Goal: Complete application form: Complete application form

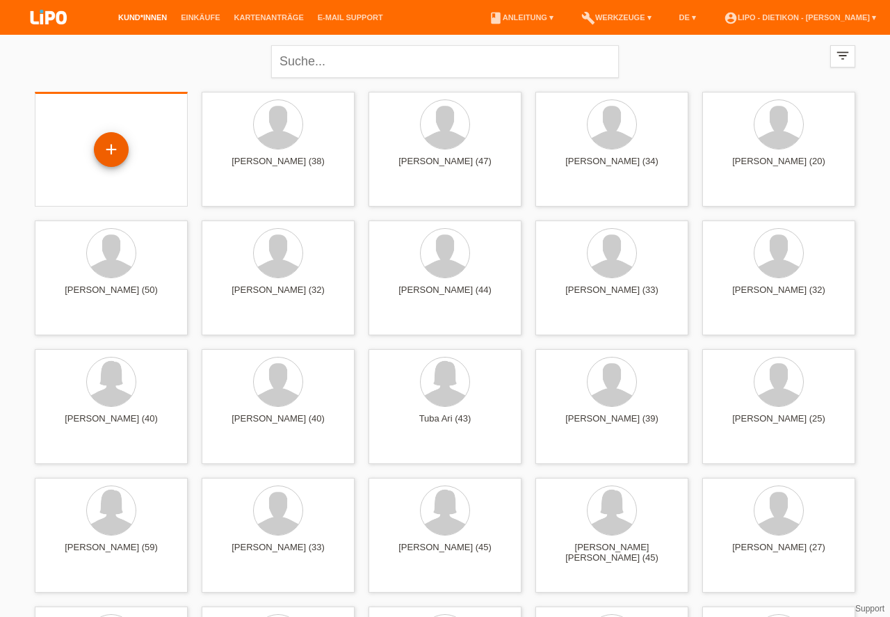
click at [112, 147] on div "+" at bounding box center [111, 150] width 33 height 24
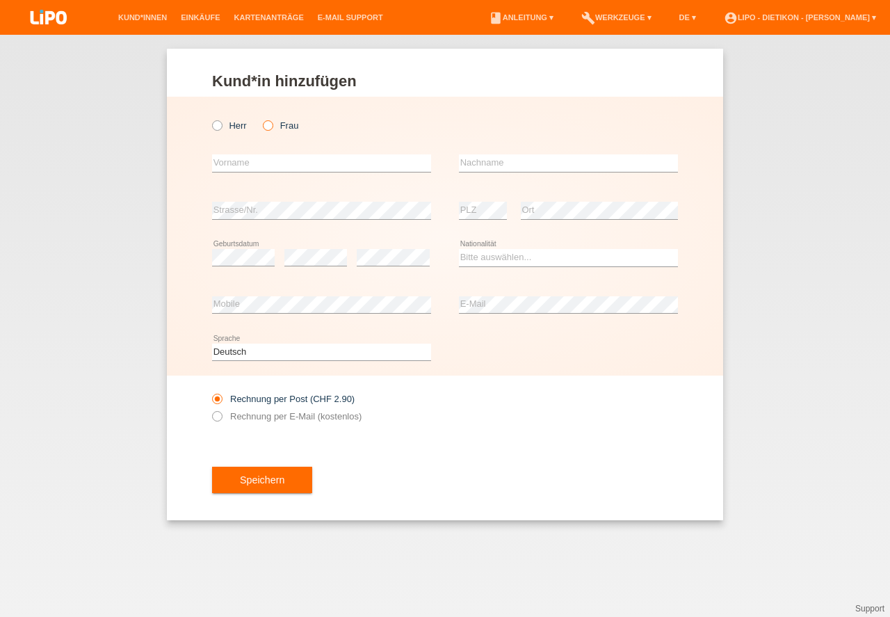
click at [261, 118] on icon at bounding box center [261, 118] width 0 height 0
click at [268, 124] on input "Frau" at bounding box center [267, 124] width 9 height 9
radio input "true"
click at [246, 166] on input "text" at bounding box center [321, 162] width 219 height 17
type input "Hatice"
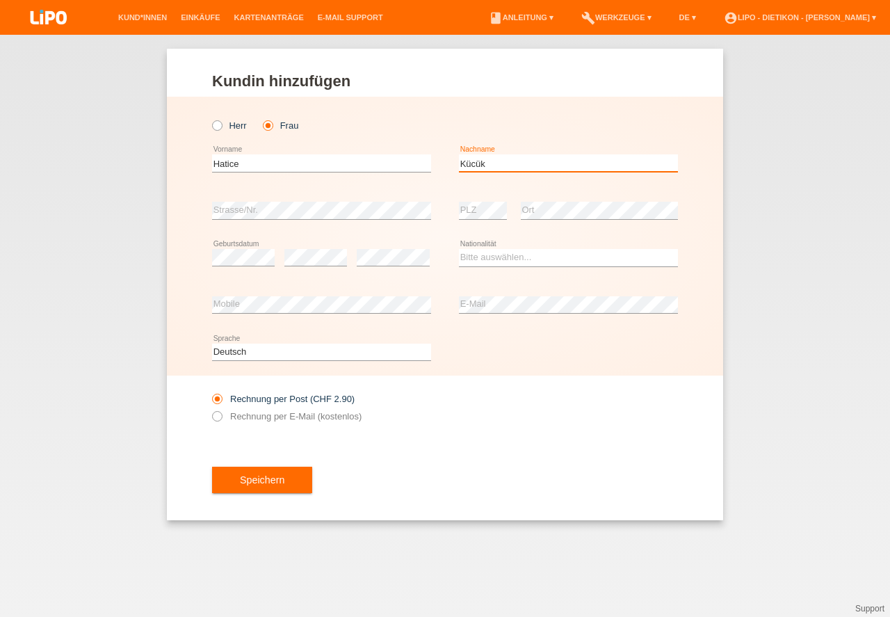
type input "Kücük"
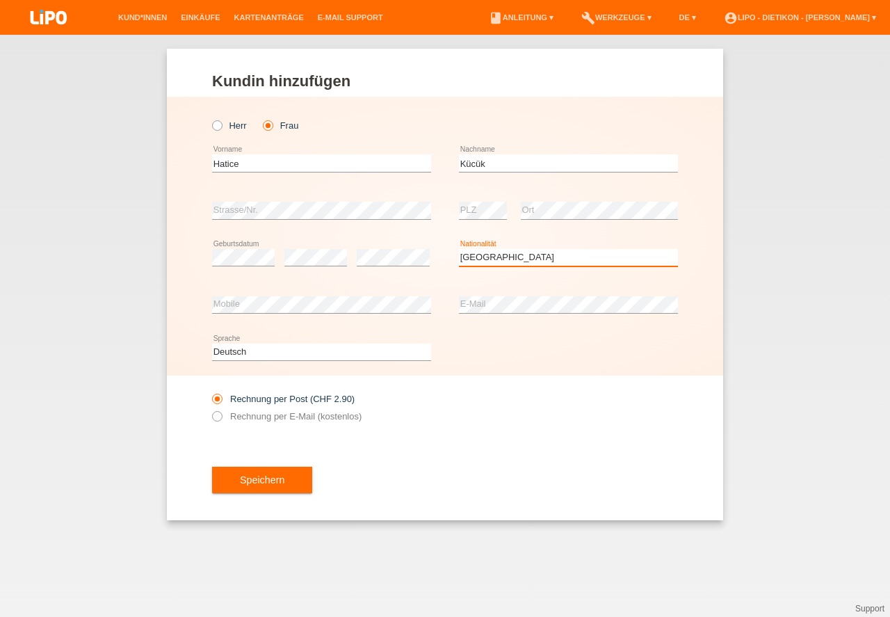
select select "CH"
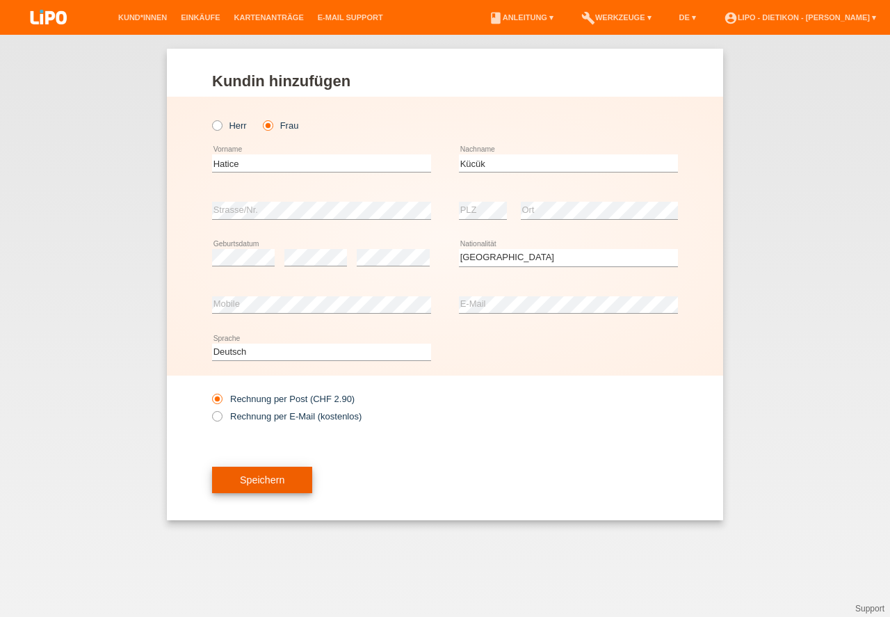
click at [243, 486] on button "Speichern" at bounding box center [262, 480] width 100 height 26
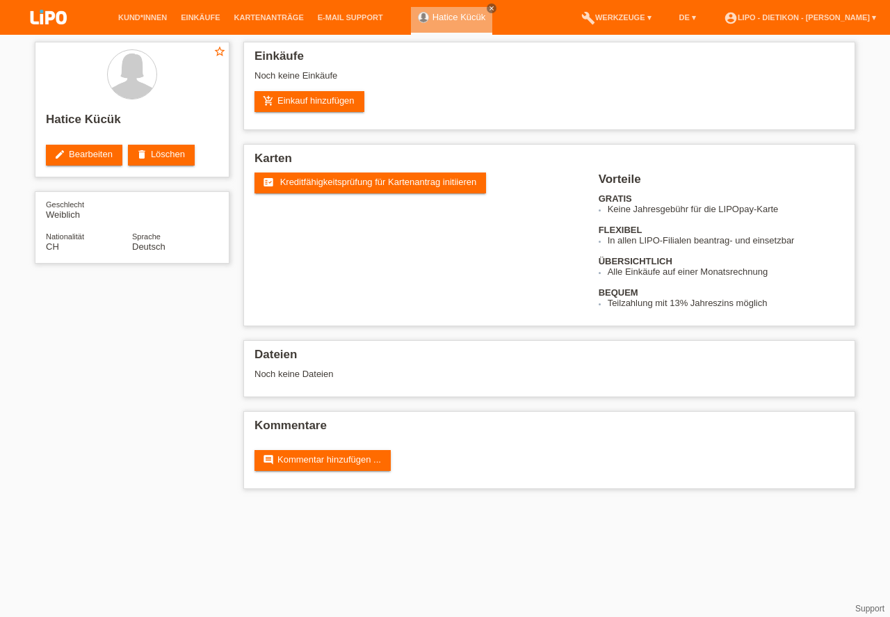
click at [370, 184] on span "Kreditfähigkeitsprüfung für Kartenantrag initiieren" at bounding box center [378, 182] width 197 height 10
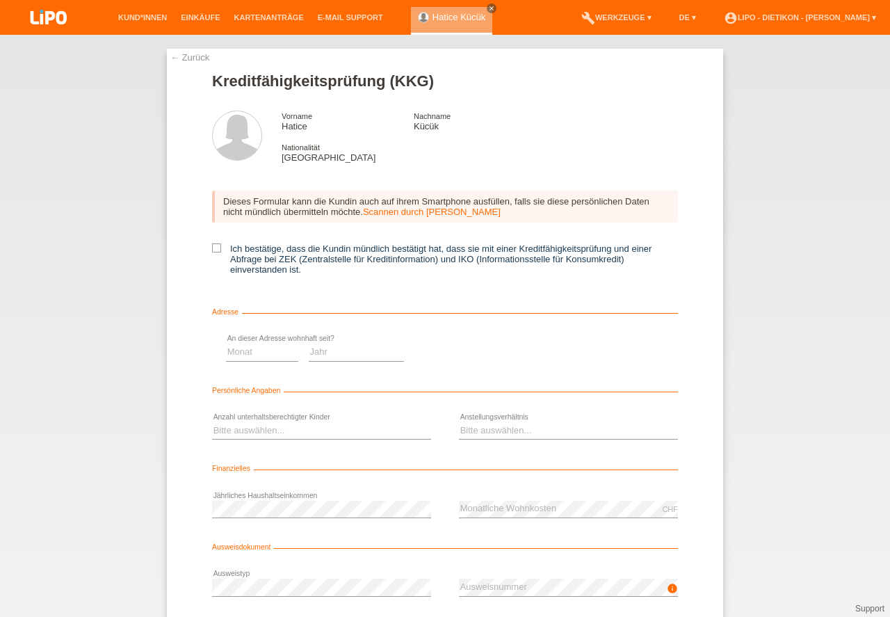
click at [217, 250] on icon at bounding box center [216, 247] width 9 height 9
click at [217, 250] on input "Ich bestätige, dass die Kundin mündlich bestätigt hat, dass sie mit einer Kredi…" at bounding box center [216, 247] width 9 height 9
checkbox input "true"
click at [491, 360] on select "Monat 01 02 03 04 05 06 07 08 09 10" at bounding box center [495, 352] width 72 height 17
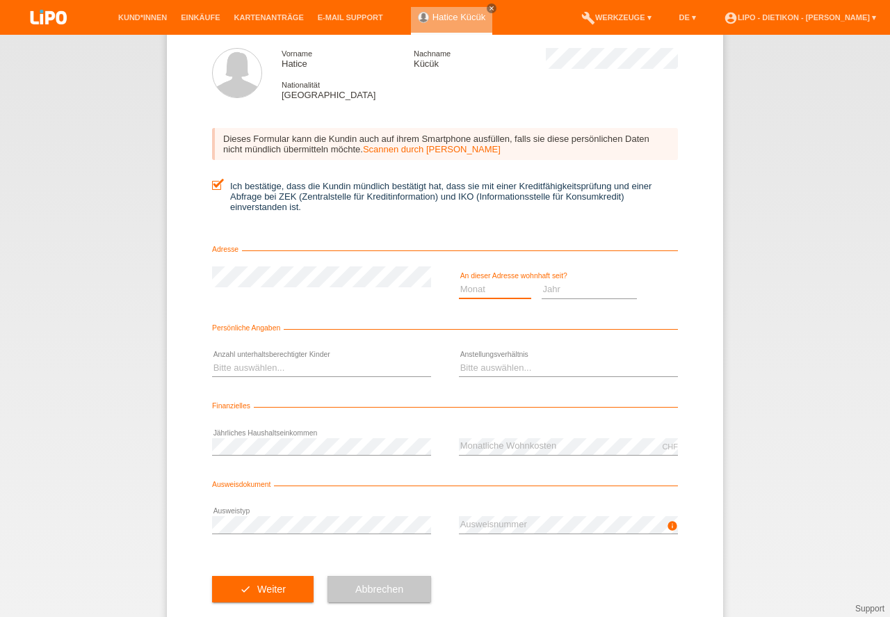
scroll to position [92, 0]
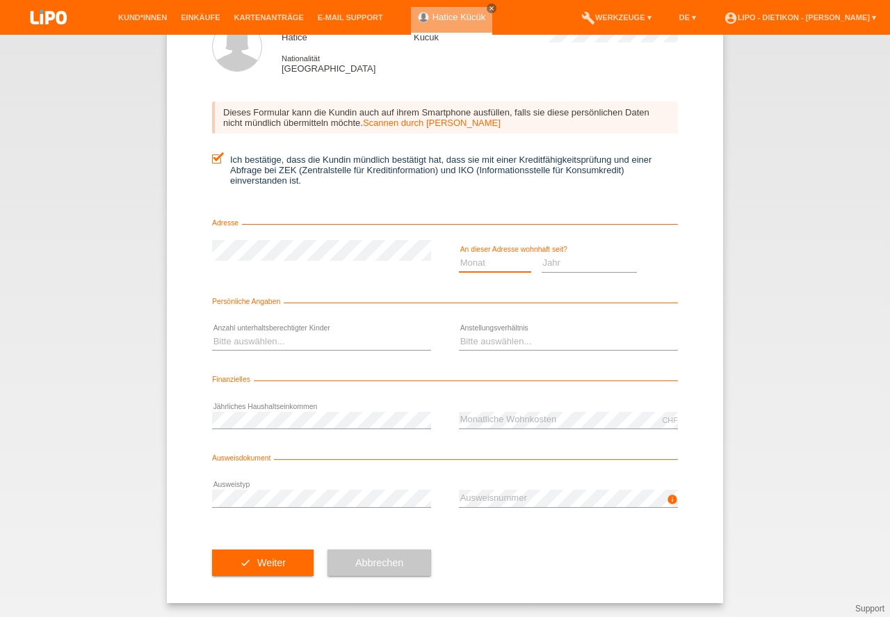
click at [499, 266] on select "Monat 01 02 03 04 05 06 07 08 09 10" at bounding box center [495, 263] width 72 height 17
drag, startPoint x: 500, startPoint y: 315, endPoint x: 467, endPoint y: 324, distance: 33.9
select select "04"
click at [0, 0] on option "04" at bounding box center [0, 0] width 0 height 0
click at [603, 260] on select "Jahr 2025 2024 2023 2022 2021 2020 2019 2018 2017 2016 2015 2014 2013 2012 2011…" at bounding box center [590, 263] width 96 height 17
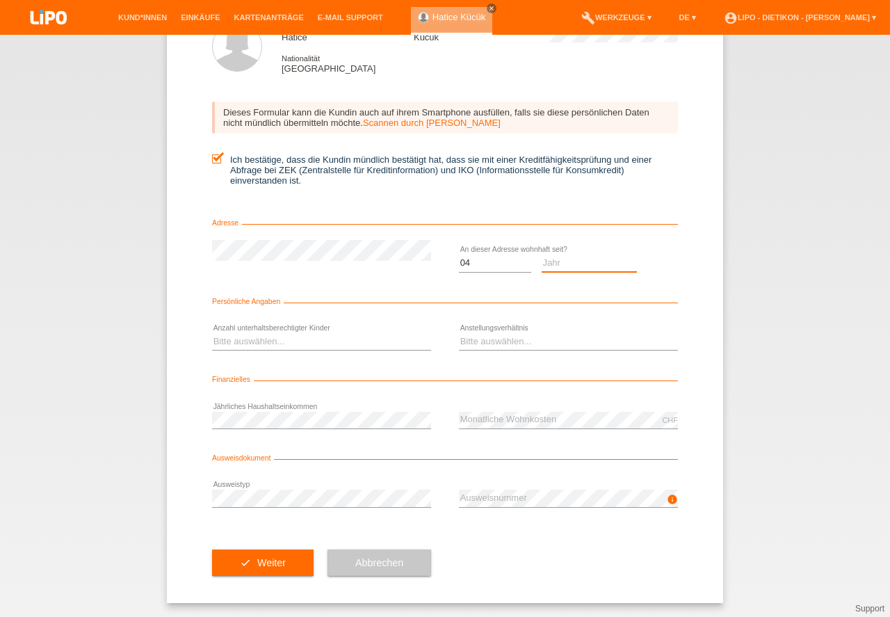
scroll to position [0, 0]
select select "2000"
click at [0, 0] on option "2000" at bounding box center [0, 0] width 0 height 0
click at [314, 337] on select "Bitte auswählen... 0 1 2 3 4 5 6 7 8 9" at bounding box center [321, 341] width 219 height 17
select select "0"
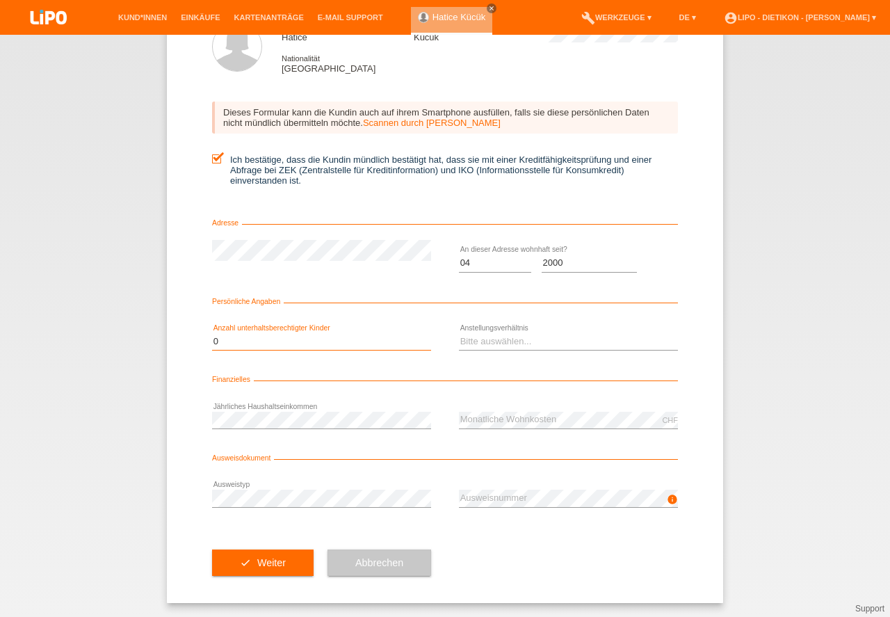
click at [0, 0] on option "0" at bounding box center [0, 0] width 0 height 0
click at [569, 337] on select "Bitte auswählen... Unbefristet Befristet Lehrling/Student Pensioniert Nicht arb…" at bounding box center [568, 341] width 219 height 17
select select "RETIRED"
click at [0, 0] on option "Pensioniert" at bounding box center [0, 0] width 0 height 0
click at [259, 573] on button "check Weiter" at bounding box center [263, 563] width 102 height 26
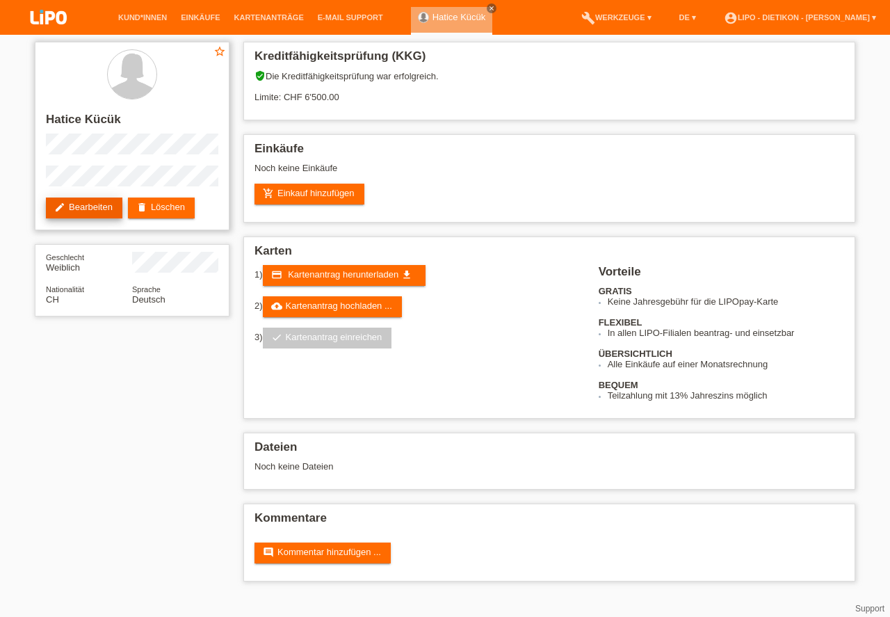
click at [89, 199] on link "edit Bearbeiten" at bounding box center [84, 208] width 77 height 21
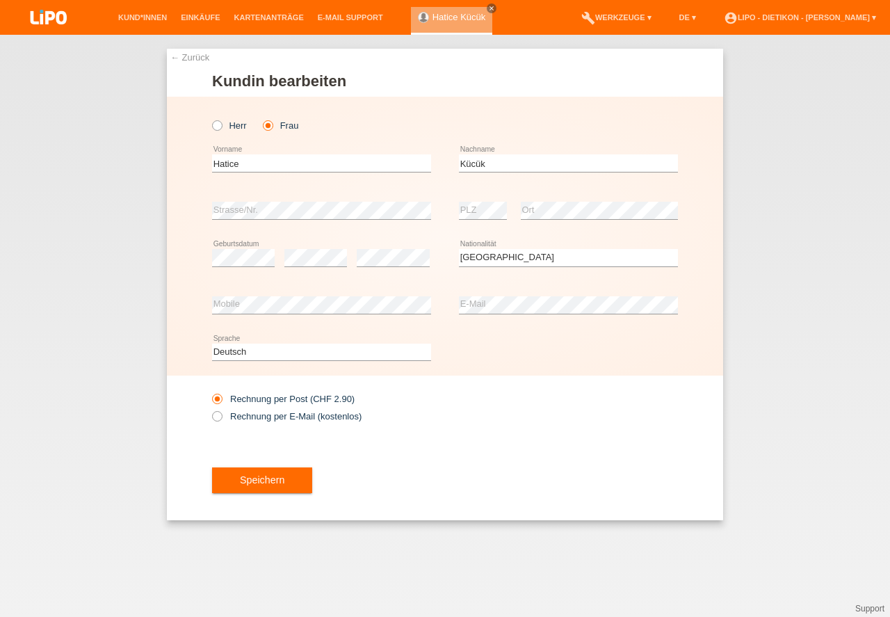
select select "CH"
click at [273, 490] on button "Speichern" at bounding box center [262, 480] width 100 height 26
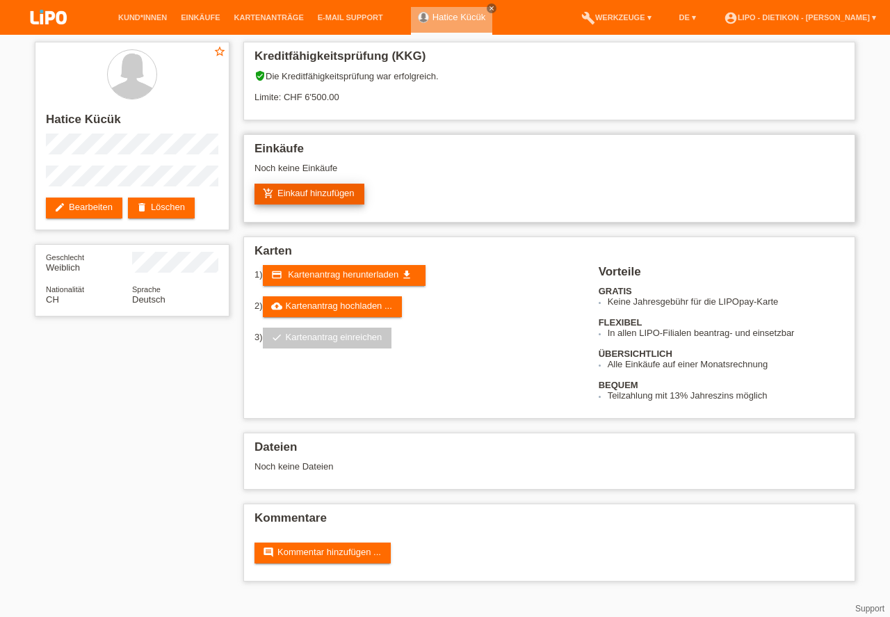
click at [316, 191] on link "add_shopping_cart Einkauf hinzufügen" at bounding box center [310, 194] width 110 height 21
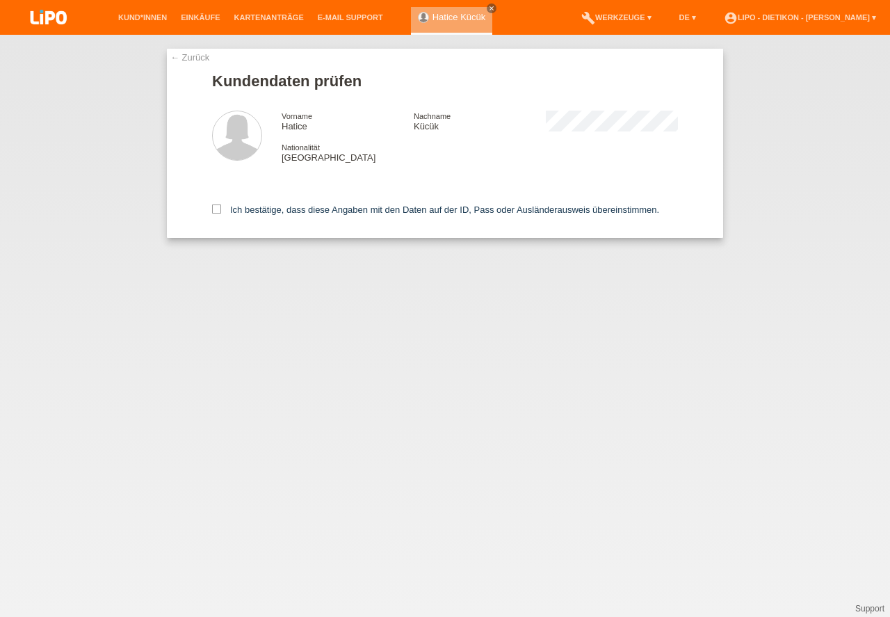
click at [280, 203] on div "Ich bestätige, dass diese Angaben mit den Daten auf der ID, Pass oder Ausländer…" at bounding box center [445, 207] width 466 height 61
click at [283, 205] on div "Ich bestätige, dass diese Angaben mit den Daten auf der ID, Pass oder Ausländer…" at bounding box center [445, 207] width 466 height 61
click at [282, 213] on label "Ich bestätige, dass diese Angaben mit den Daten auf der ID, Pass oder Ausländer…" at bounding box center [435, 210] width 447 height 10
click at [221, 213] on input "Ich bestätige, dass diese Angaben mit den Daten auf der ID, Pass oder Ausländer…" at bounding box center [216, 209] width 9 height 9
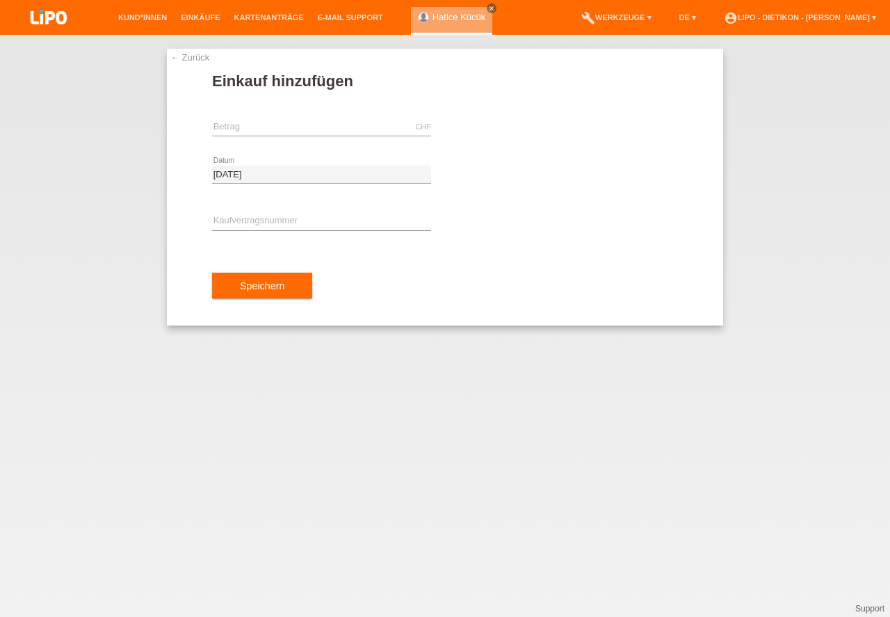
click at [290, 213] on div "error Kaufvertragsnummer" at bounding box center [321, 221] width 219 height 47
click at [291, 218] on input "text" at bounding box center [321, 221] width 219 height 17
type input "XB1PV8"
click at [296, 133] on input "text" at bounding box center [321, 126] width 219 height 17
type input "2321.00"
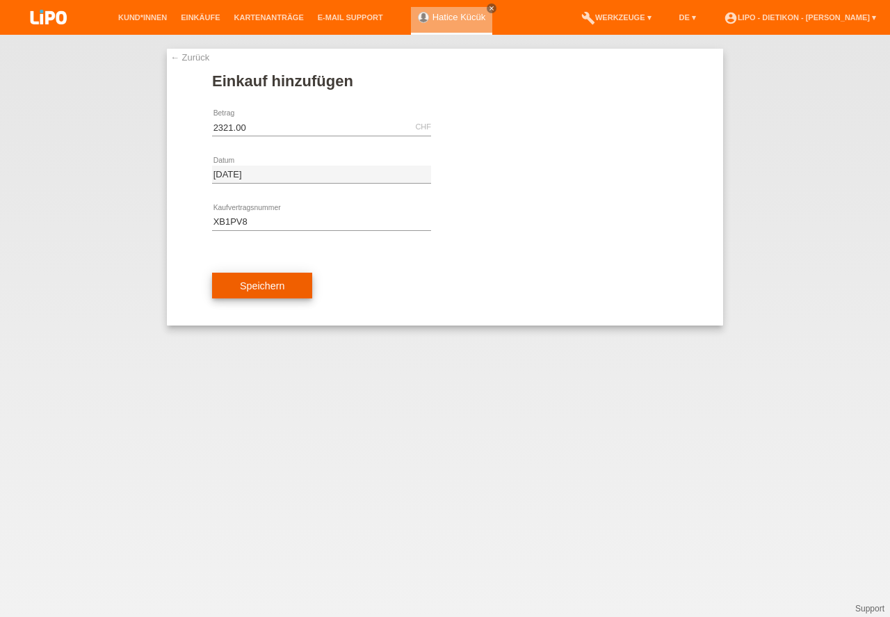
click at [268, 289] on button "Speichern" at bounding box center [262, 286] width 100 height 26
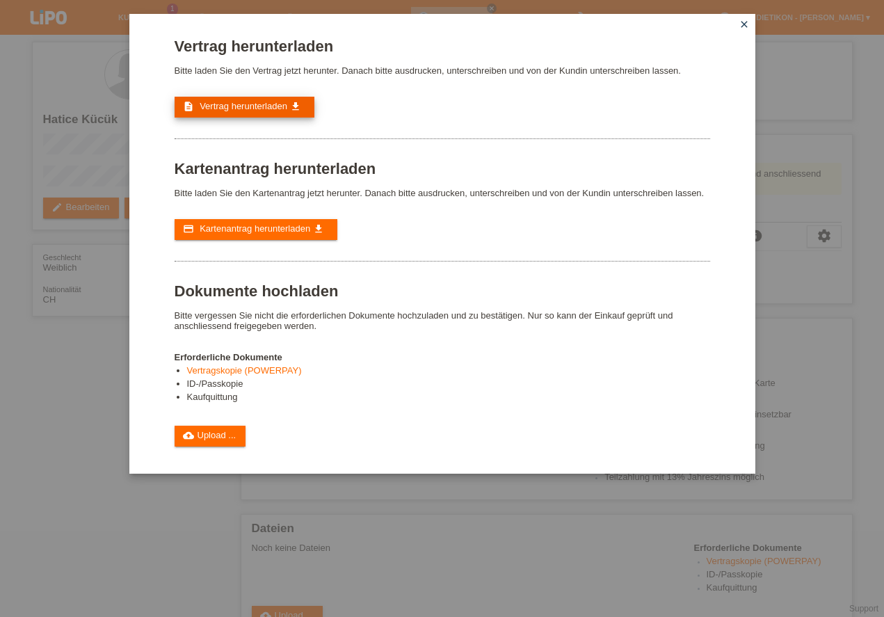
click at [250, 106] on span "Vertrag herunterladen" at bounding box center [244, 106] width 88 height 10
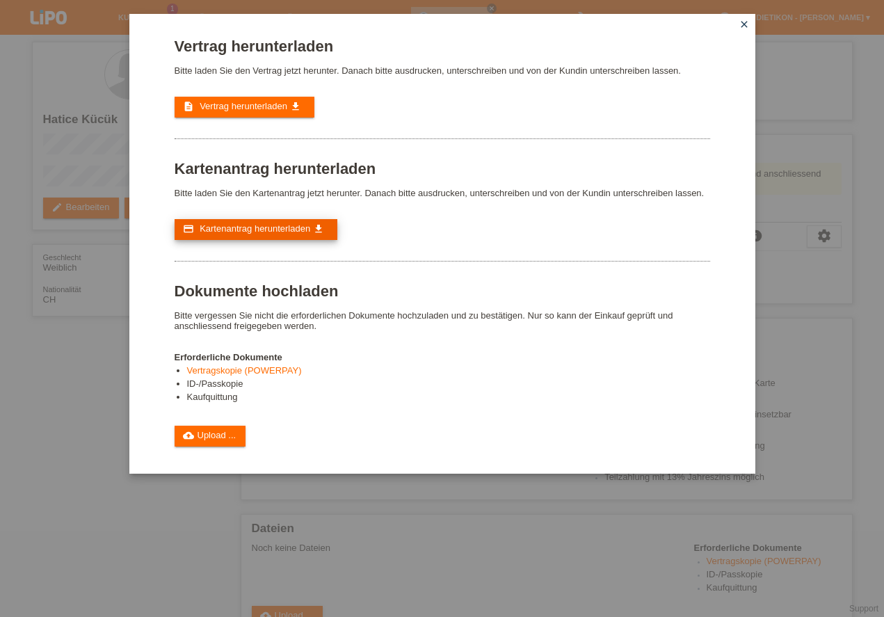
click at [255, 237] on link "credit_card Kartenantrag herunterladen get_app" at bounding box center [256, 229] width 163 height 21
click at [232, 434] on link "cloud_upload Upload ..." at bounding box center [211, 436] width 72 height 21
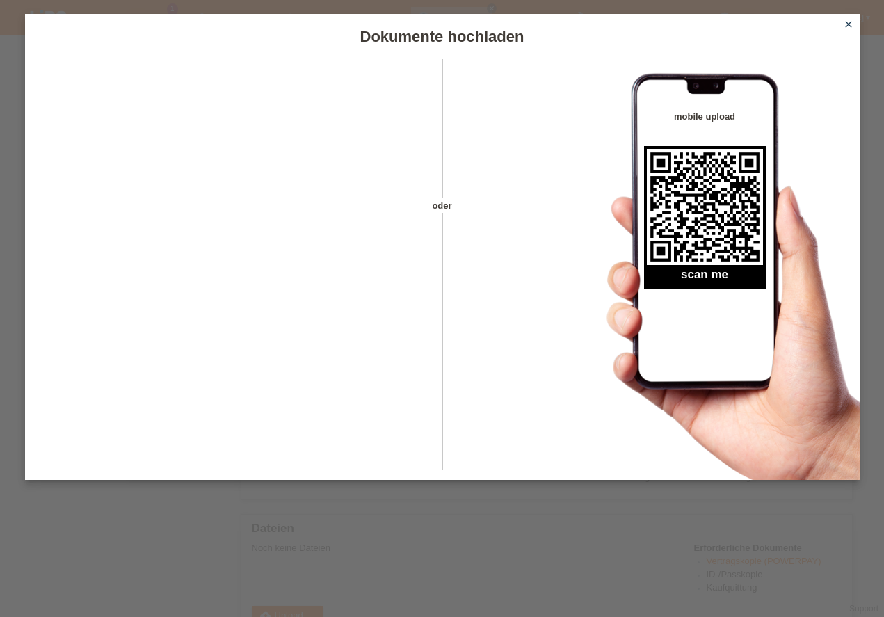
click at [849, 20] on icon "close" at bounding box center [848, 24] width 11 height 11
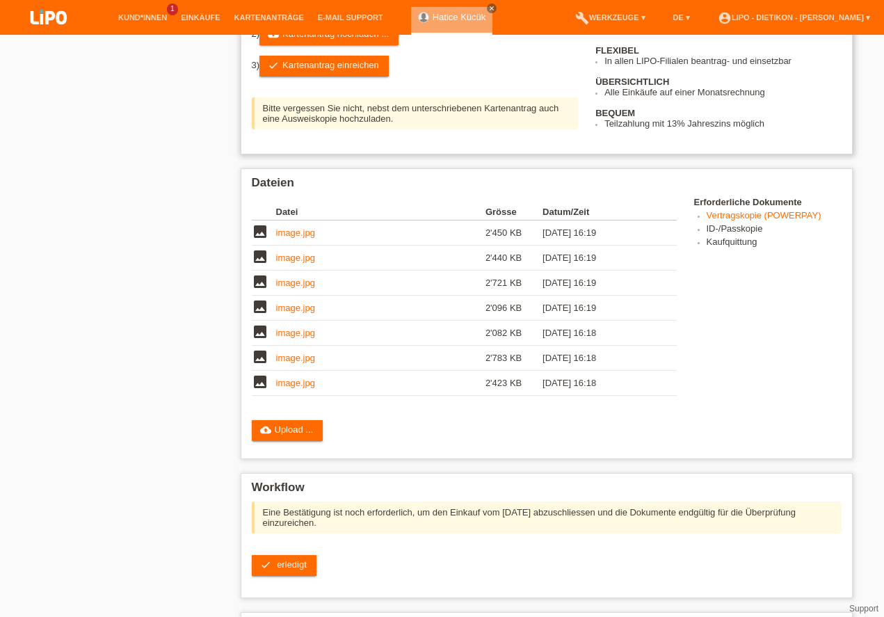
scroll to position [278, 0]
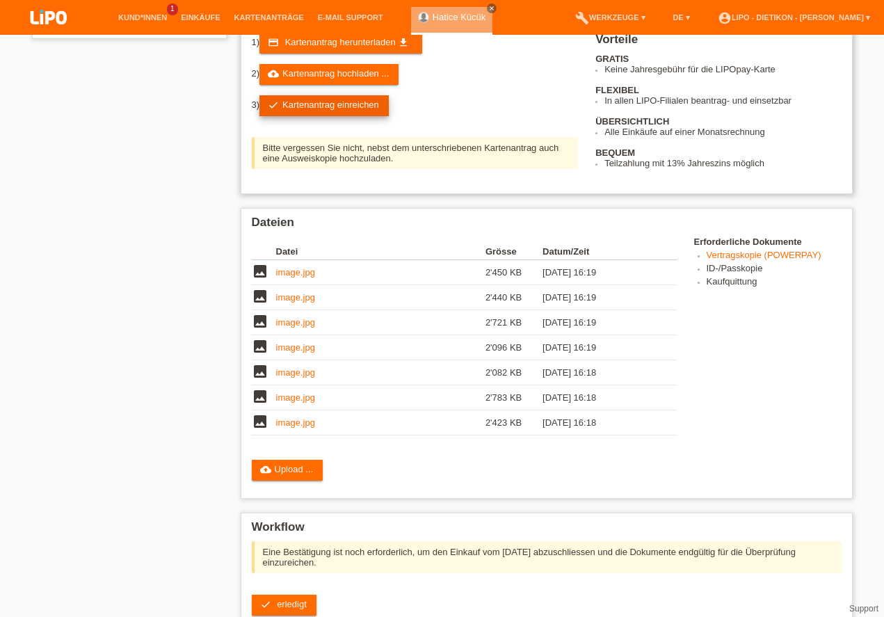
click at [353, 106] on link "check Kartenantrag einreichen" at bounding box center [323, 105] width 129 height 21
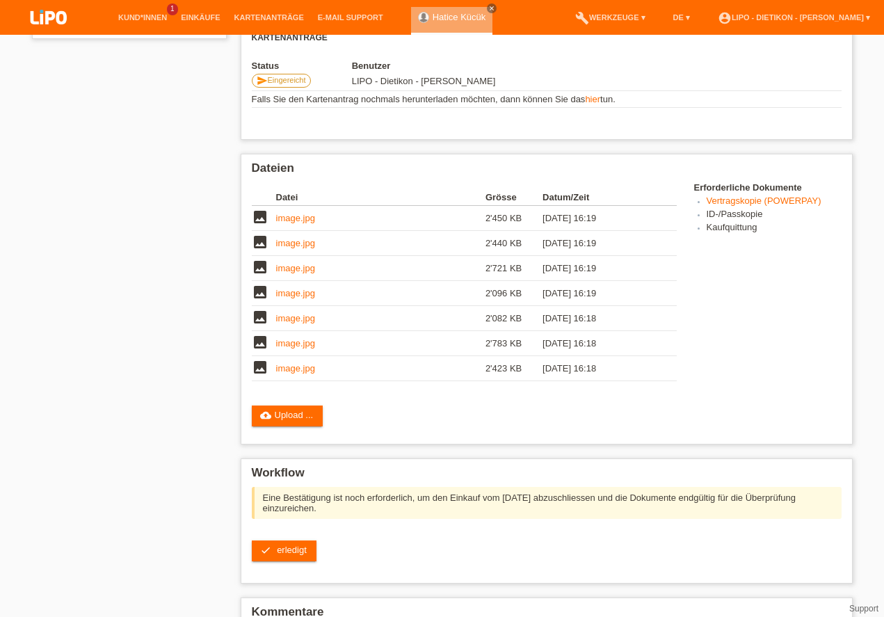
scroll to position [350, 0]
click at [301, 545] on span "erledigt" at bounding box center [292, 550] width 30 height 10
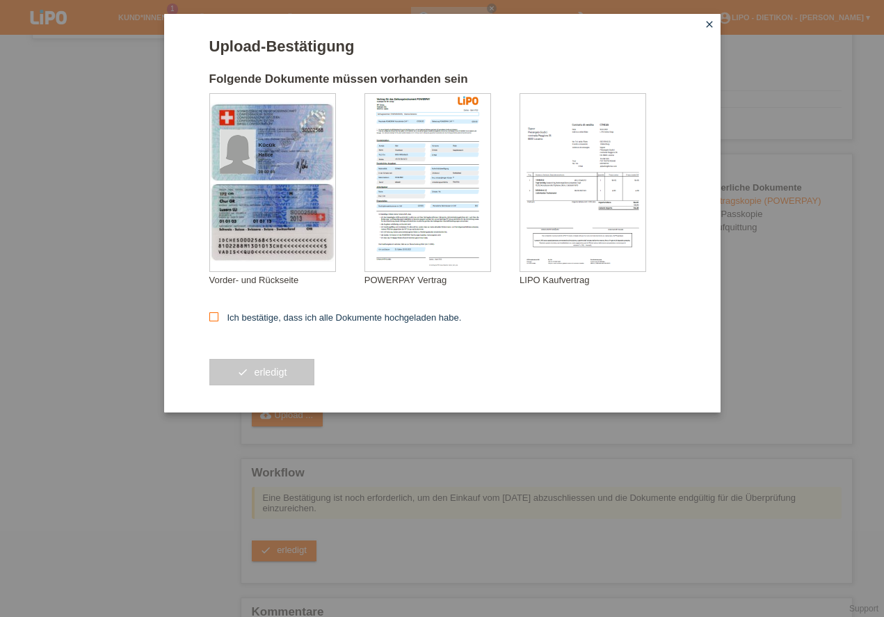
click at [286, 314] on label "Ich bestätige, dass ich alle Dokumente hochgeladen habe." at bounding box center [335, 317] width 253 height 10
click at [218, 314] on input "Ich bestätige, dass ich alle Dokumente hochgeladen habe." at bounding box center [213, 316] width 9 height 9
checkbox input "true"
click at [294, 367] on button "check erledigt" at bounding box center [262, 372] width 106 height 26
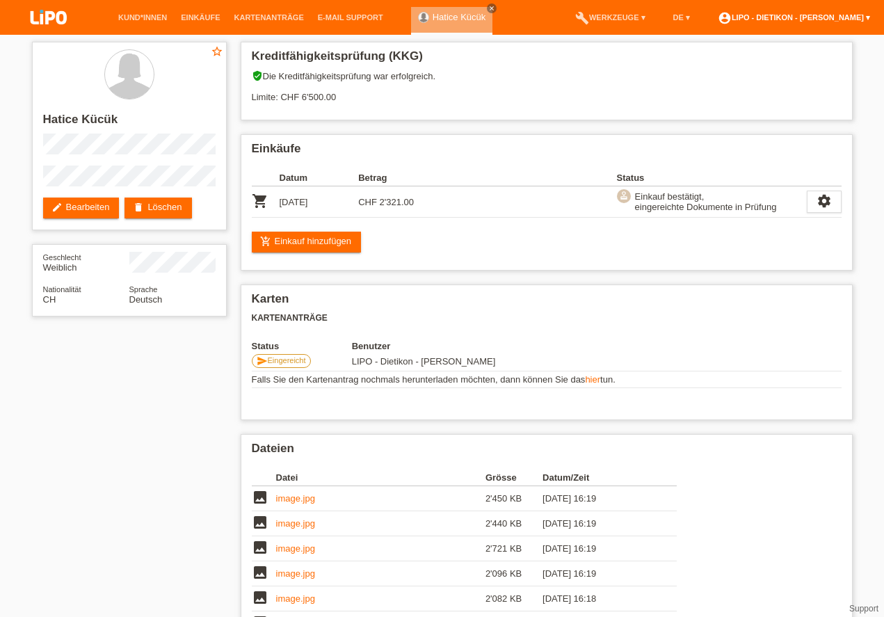
click at [857, 18] on link "account_circle LIPO - Dietikon - [PERSON_NAME] ▾" at bounding box center [794, 17] width 166 height 8
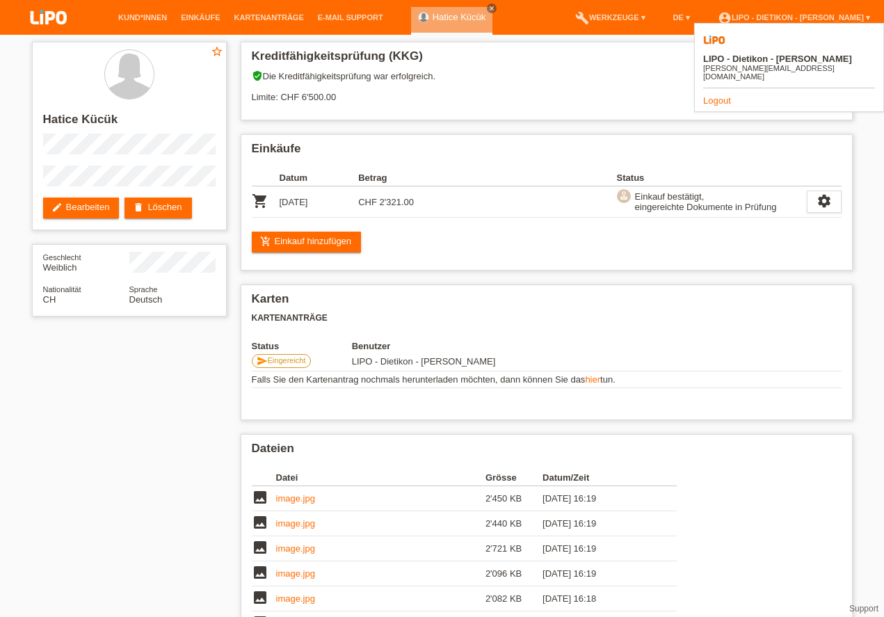
click at [724, 95] on link "Logout" at bounding box center [717, 100] width 28 height 10
